Goal: Transaction & Acquisition: Book appointment/travel/reservation

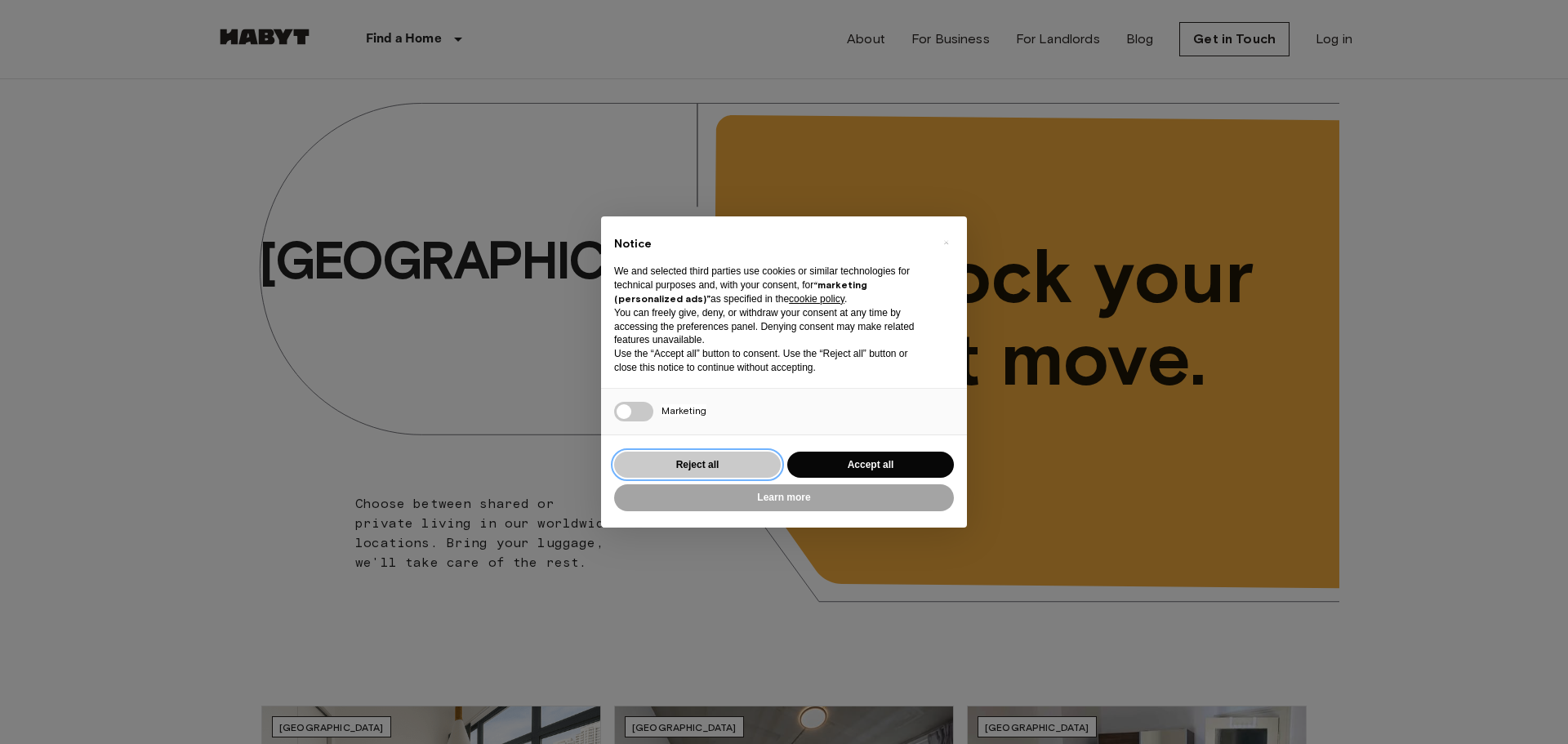
click at [668, 462] on button "Reject all" at bounding box center [697, 465] width 166 height 27
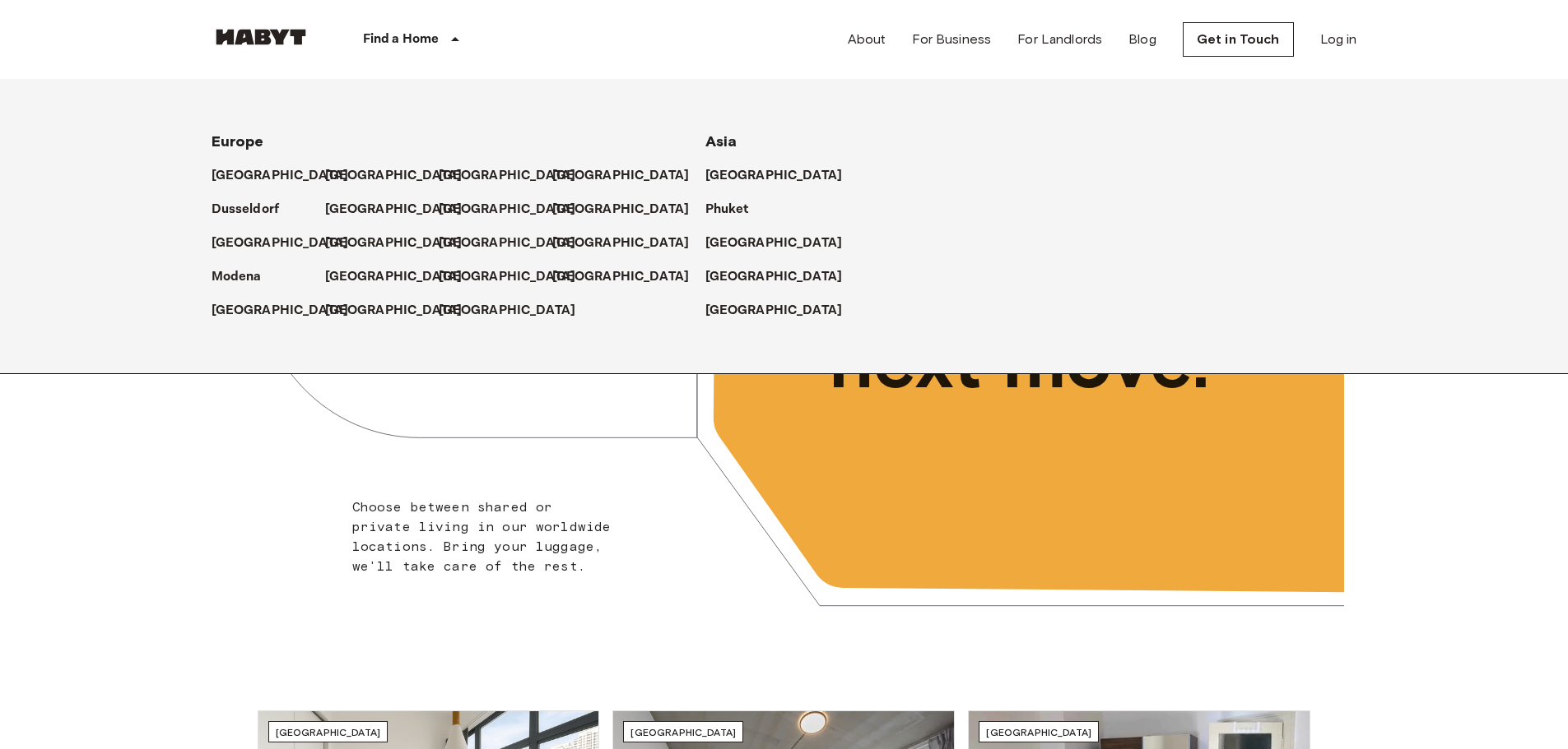
click at [417, 26] on div "Find a Home" at bounding box center [414, 39] width 208 height 78
click at [716, 277] on p "[GEOGRAPHIC_DATA]" at bounding box center [777, 277] width 137 height 20
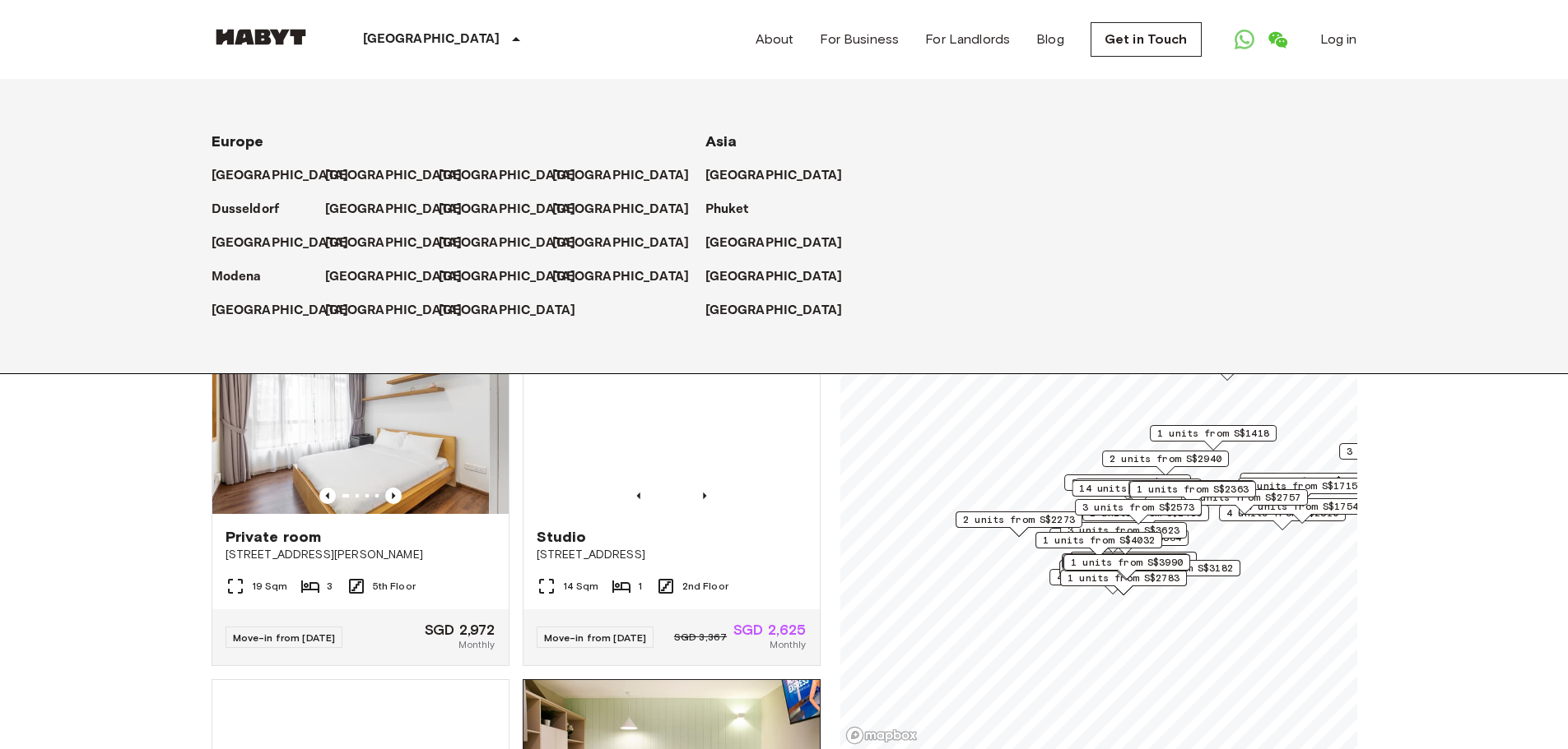
scroll to position [247, 0]
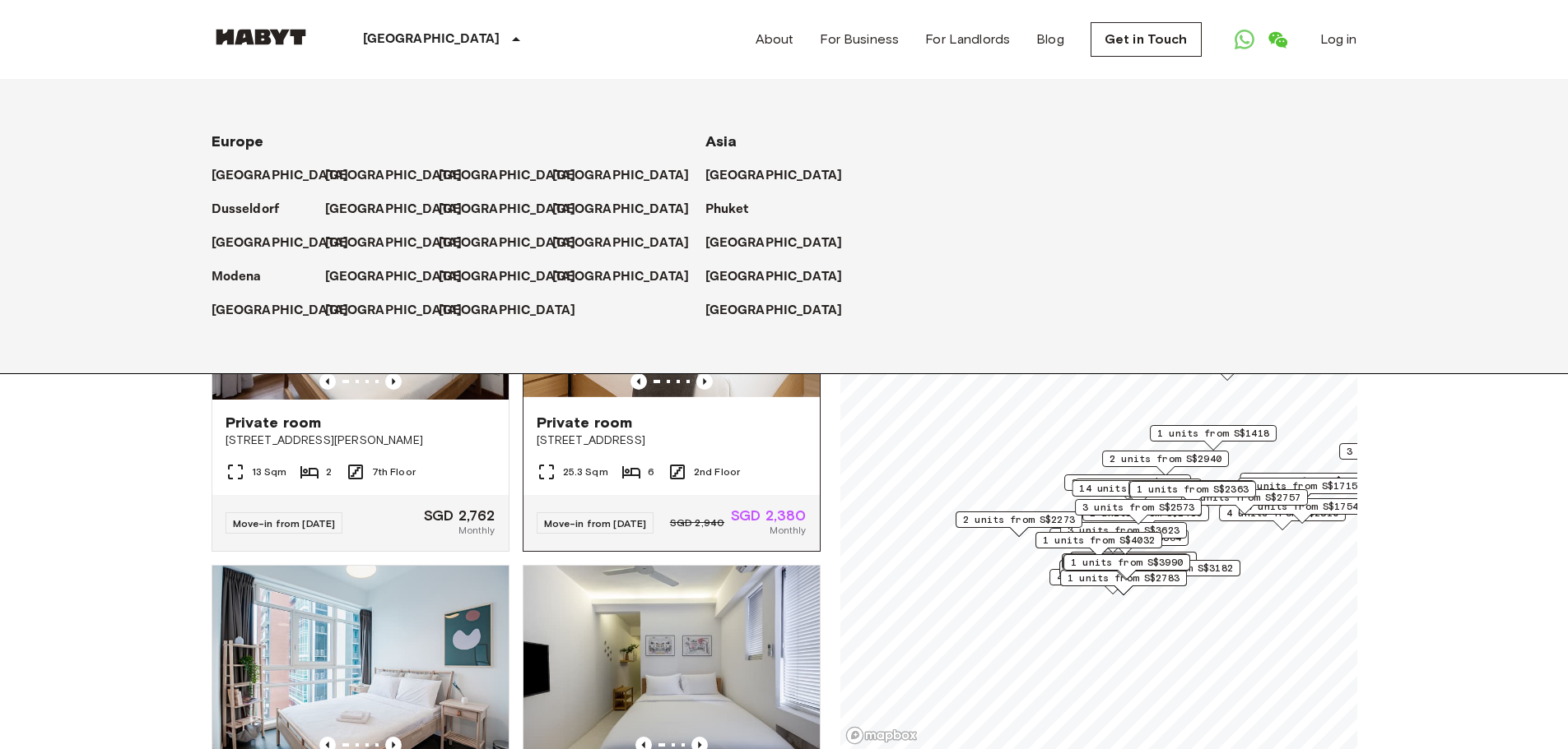
scroll to position [1398, 0]
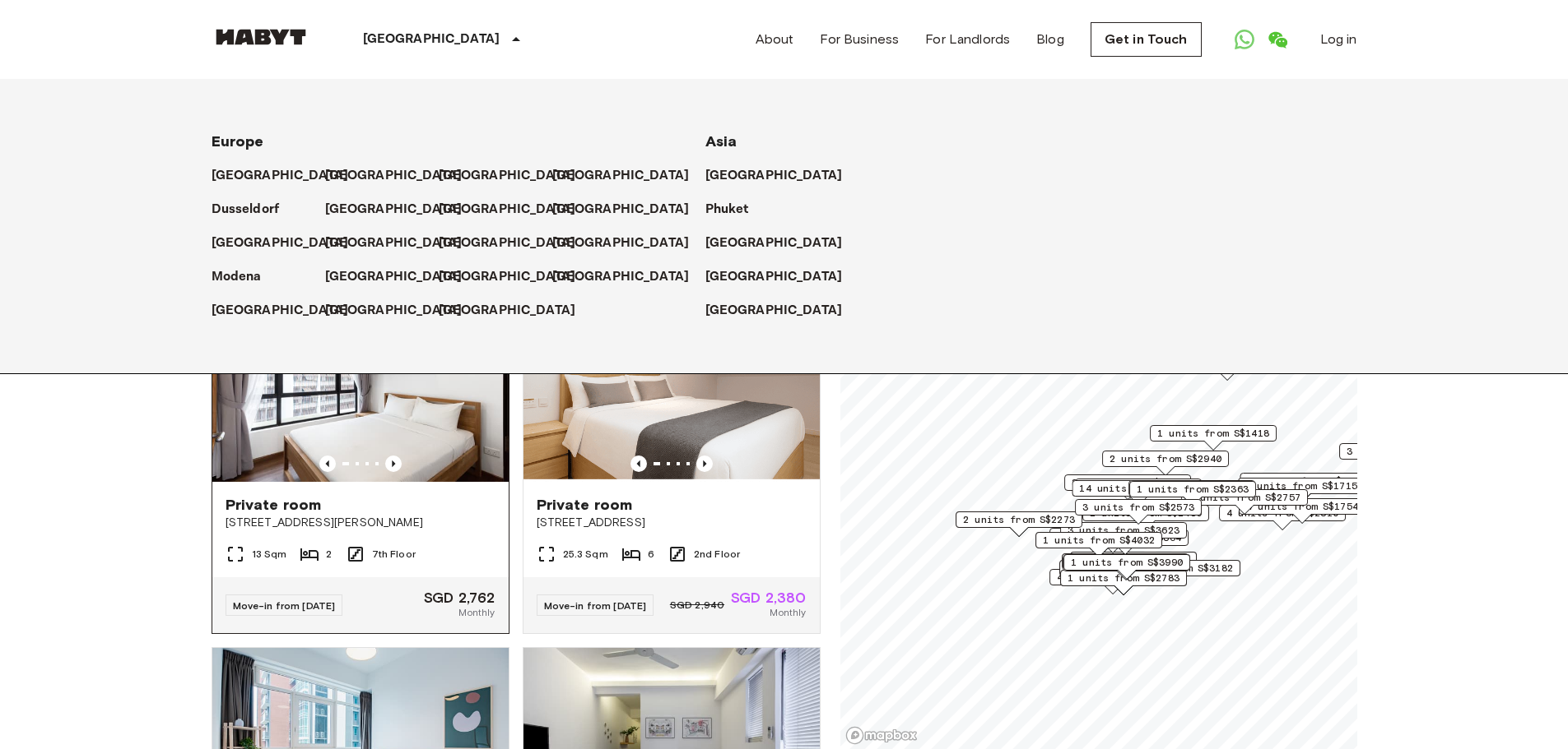
click at [398, 444] on img at bounding box center [360, 383] width 296 height 198
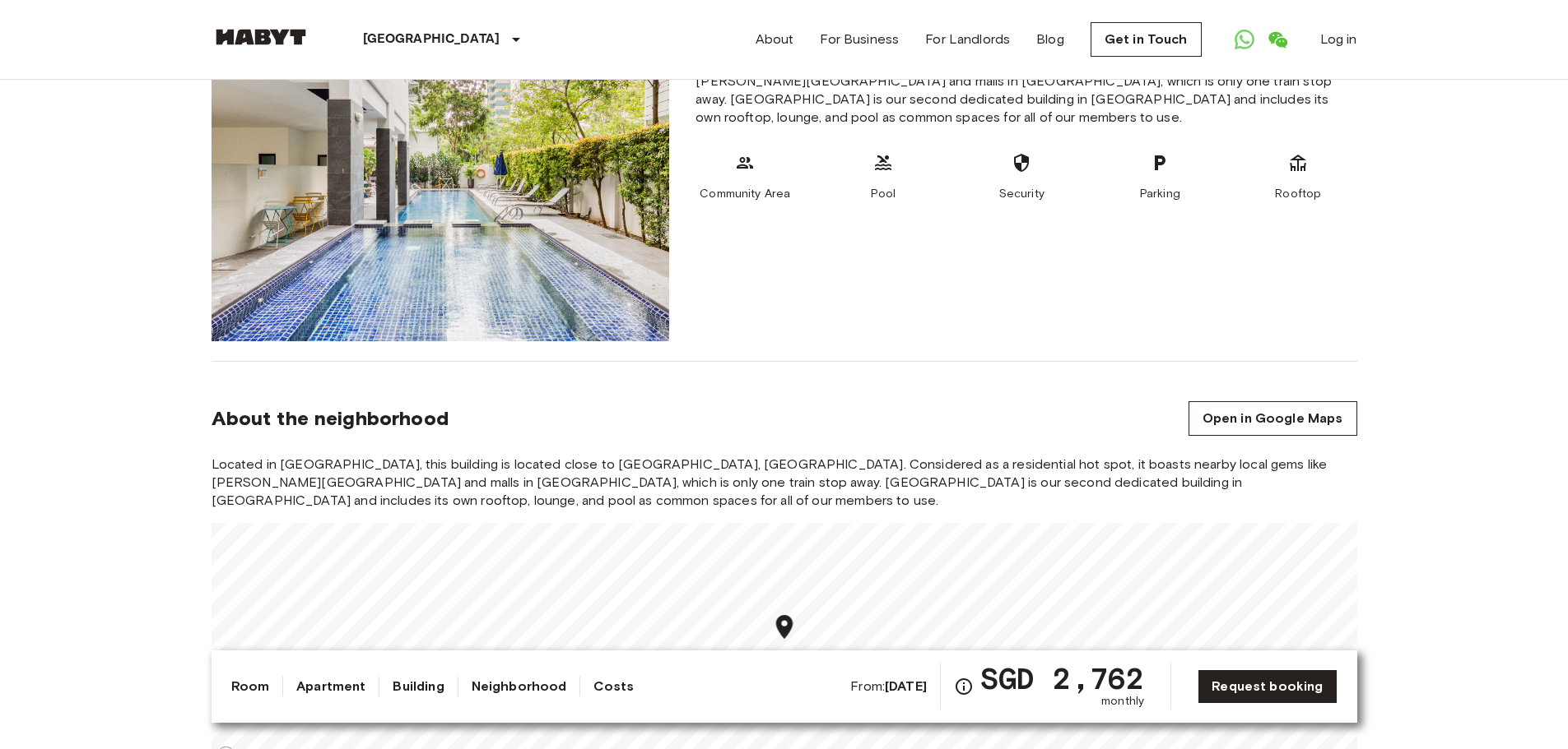
scroll to position [1398, 0]
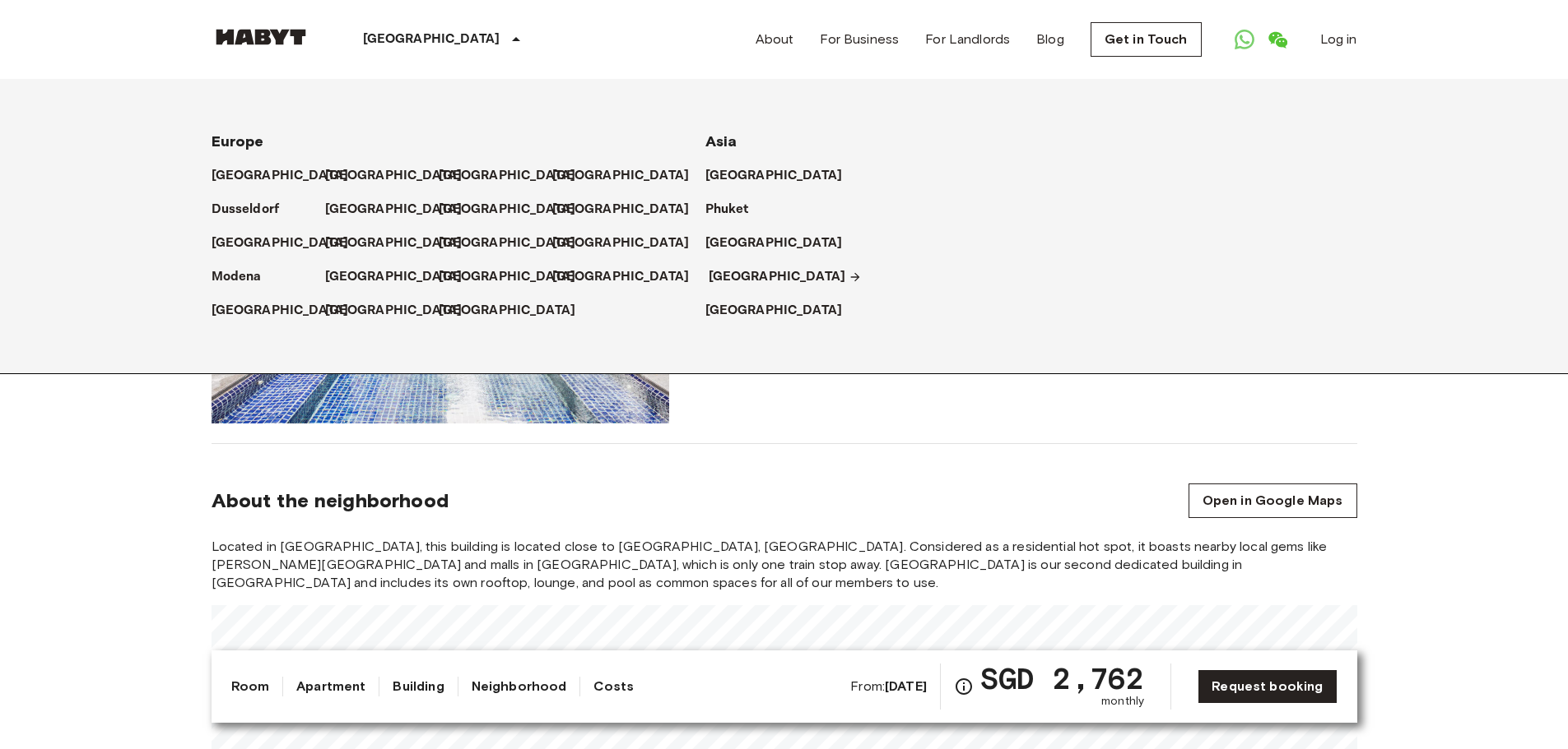
click at [714, 274] on p "[GEOGRAPHIC_DATA]" at bounding box center [777, 277] width 137 height 20
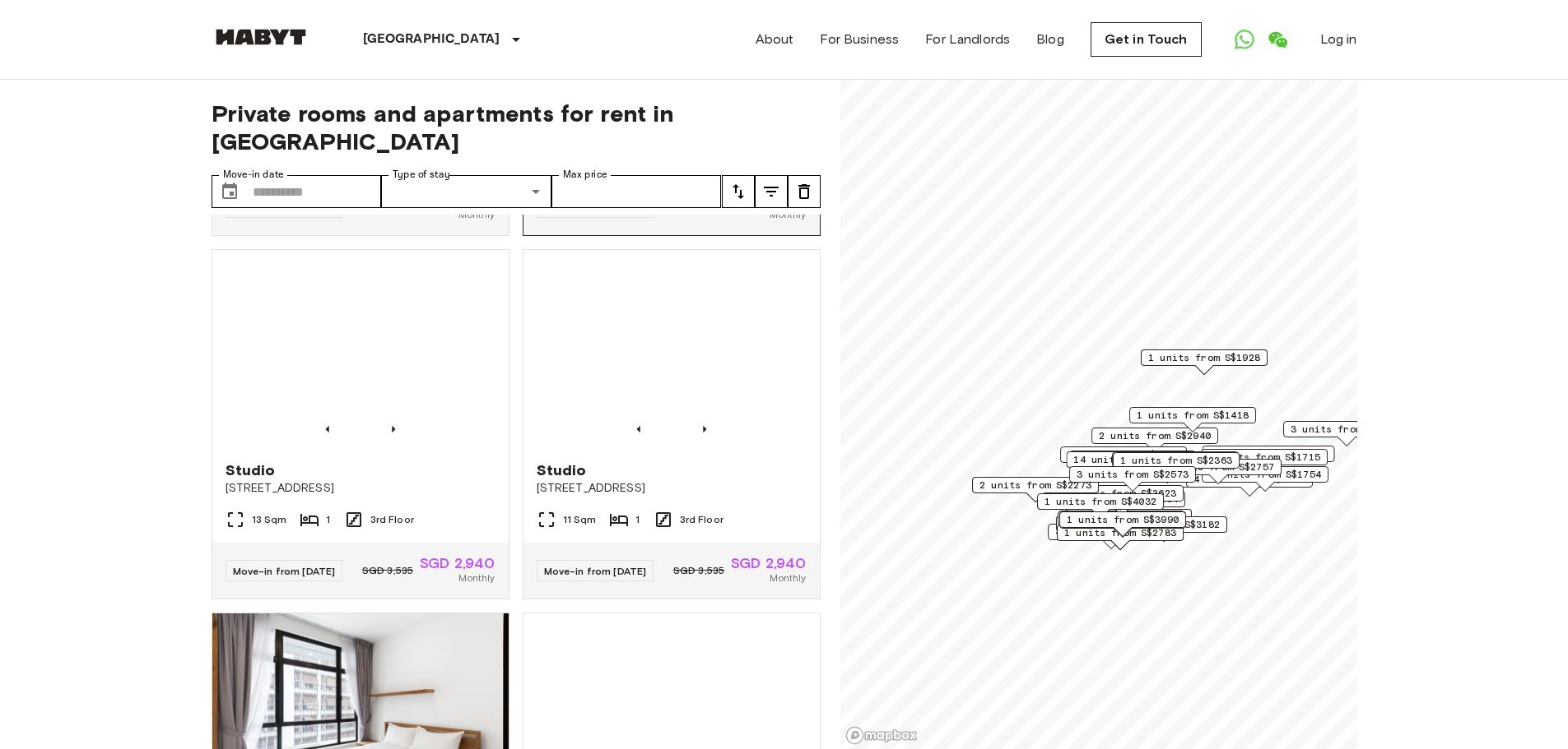
scroll to position [1152, 0]
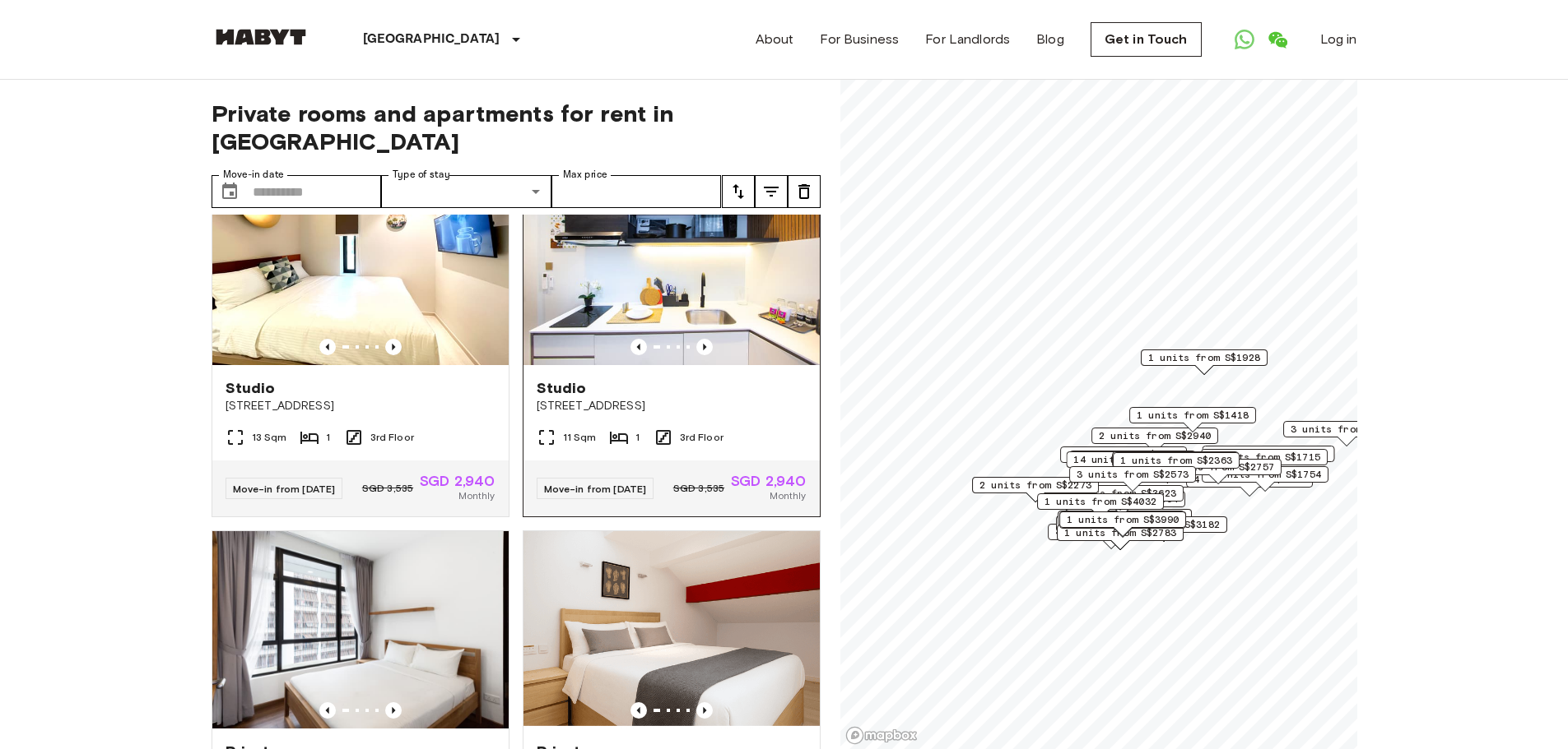
click at [687, 283] on img at bounding box center [671, 266] width 296 height 198
click at [312, 309] on img at bounding box center [360, 266] width 296 height 198
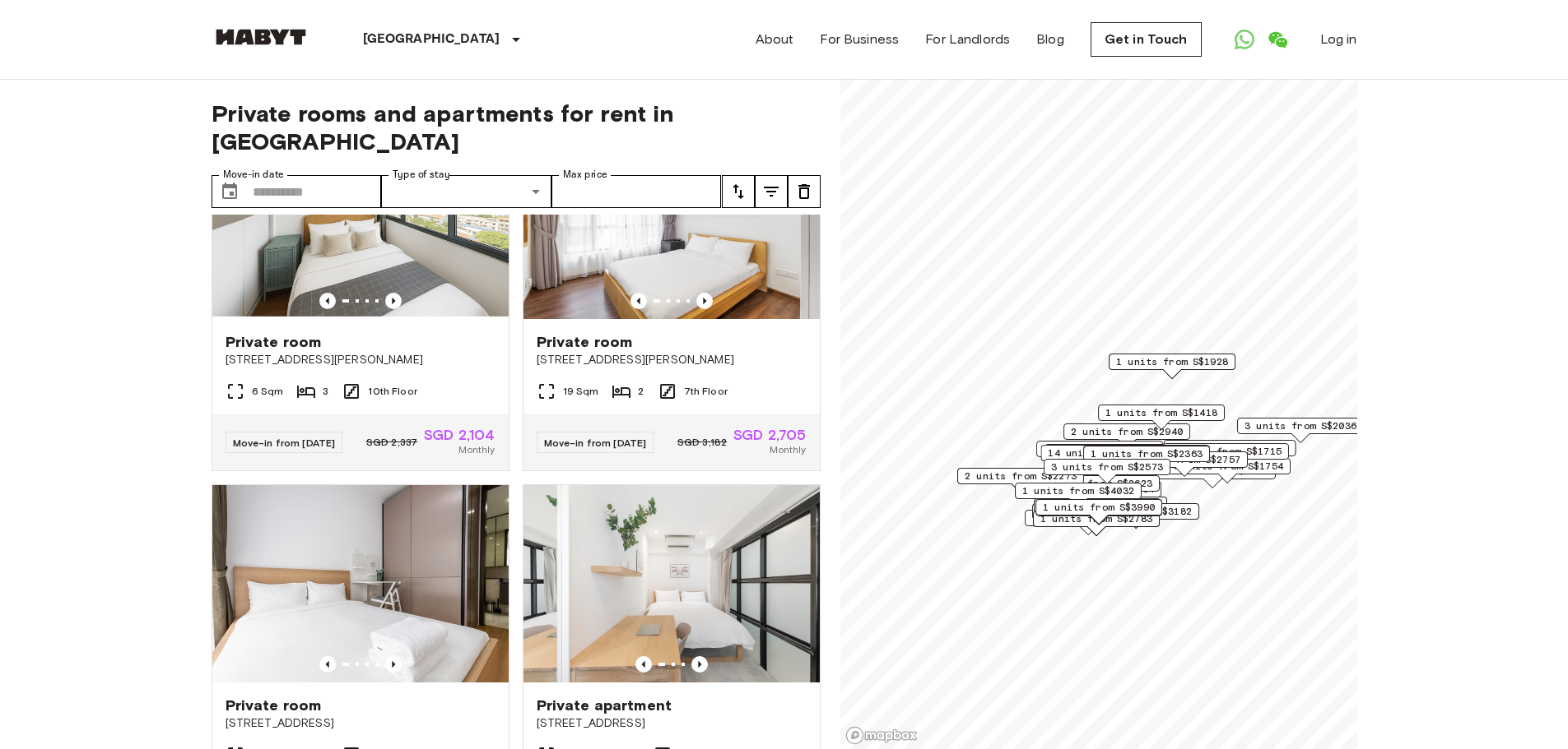
scroll to position [6744, 0]
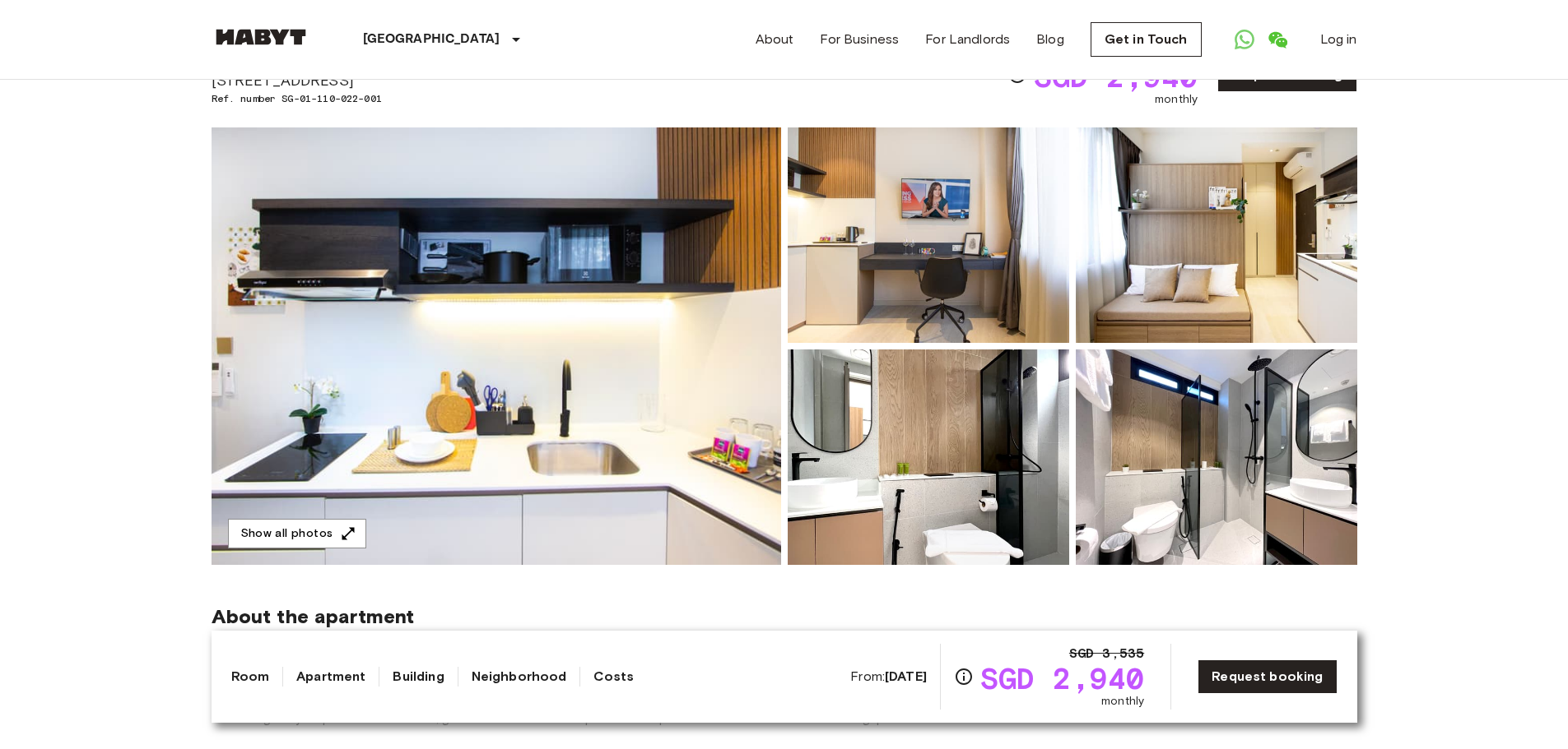
scroll to position [82, 0]
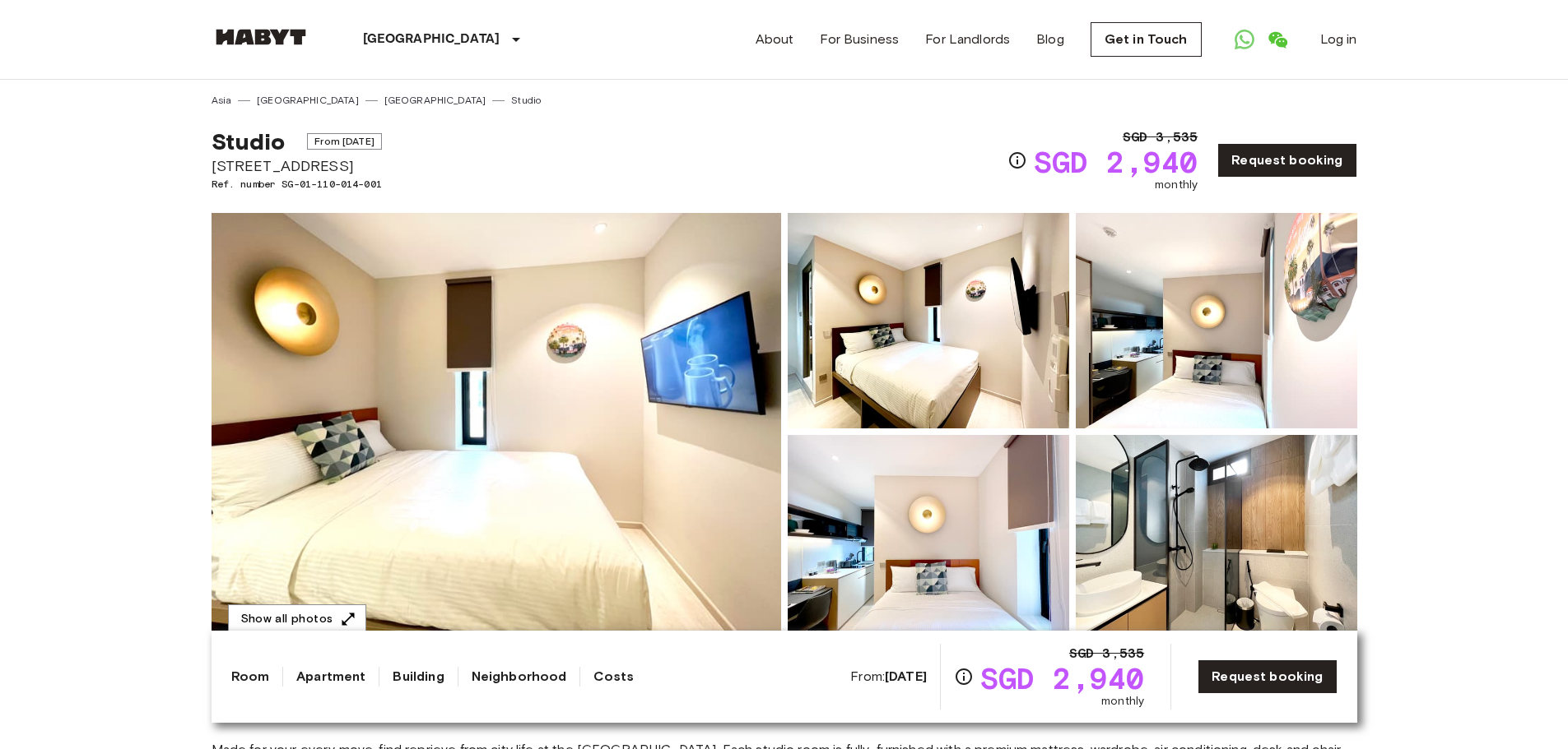
scroll to position [82, 0]
